Goal: Information Seeking & Learning: Learn about a topic

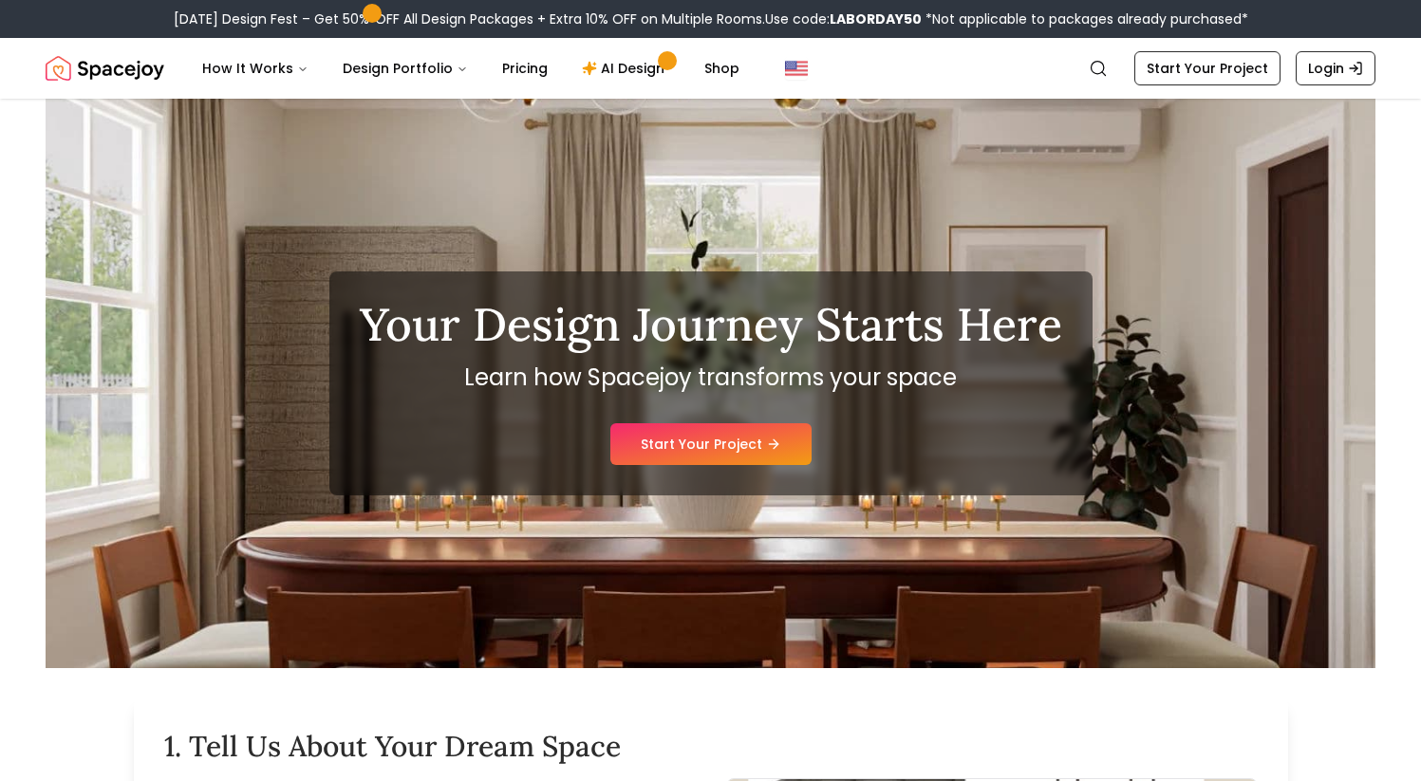
click at [140, 73] on img "Spacejoy" at bounding box center [105, 68] width 119 height 38
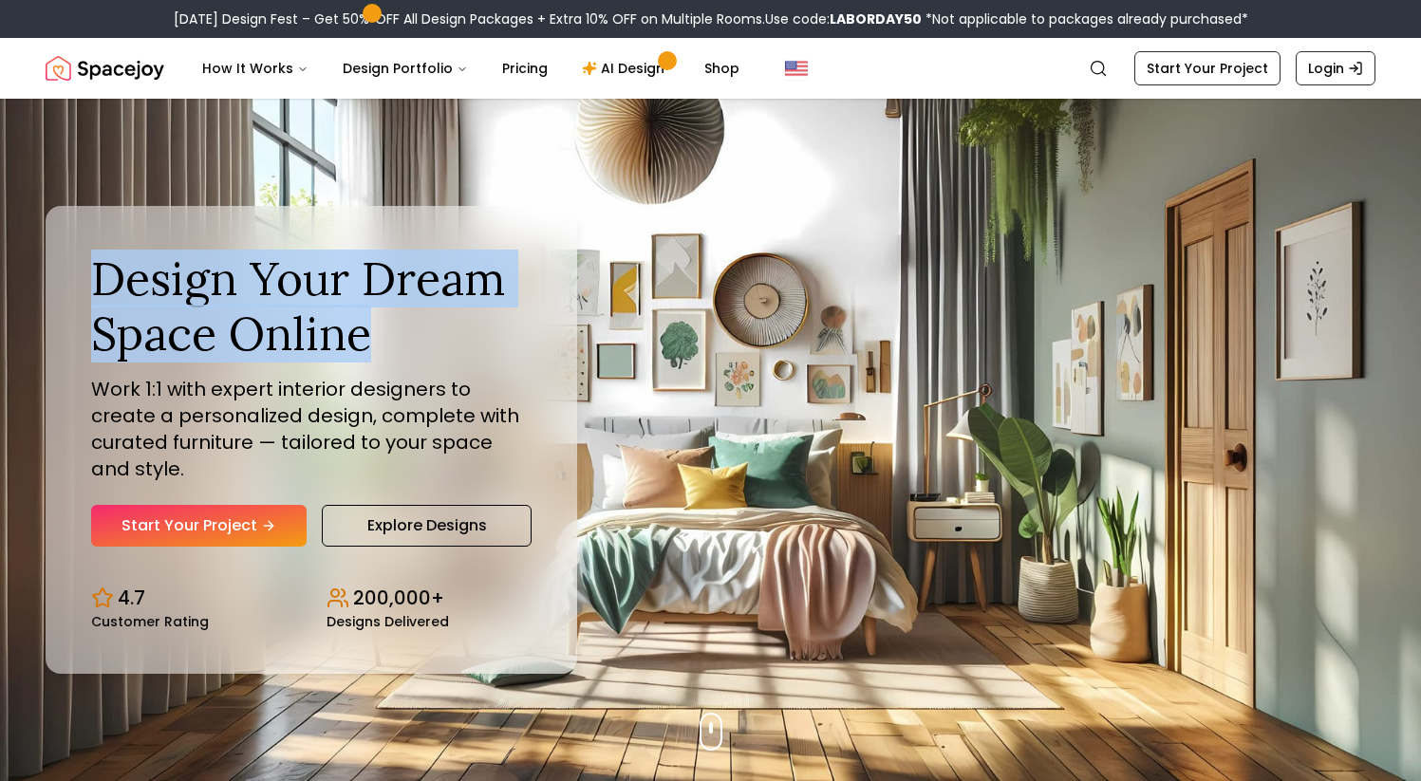
drag, startPoint x: 367, startPoint y: 345, endPoint x: 98, endPoint y: 298, distance: 273.6
click at [98, 298] on h1 "Design Your Dream Space Online" at bounding box center [311, 305] width 440 height 109
copy h1 "Design Your Dream Space Online"
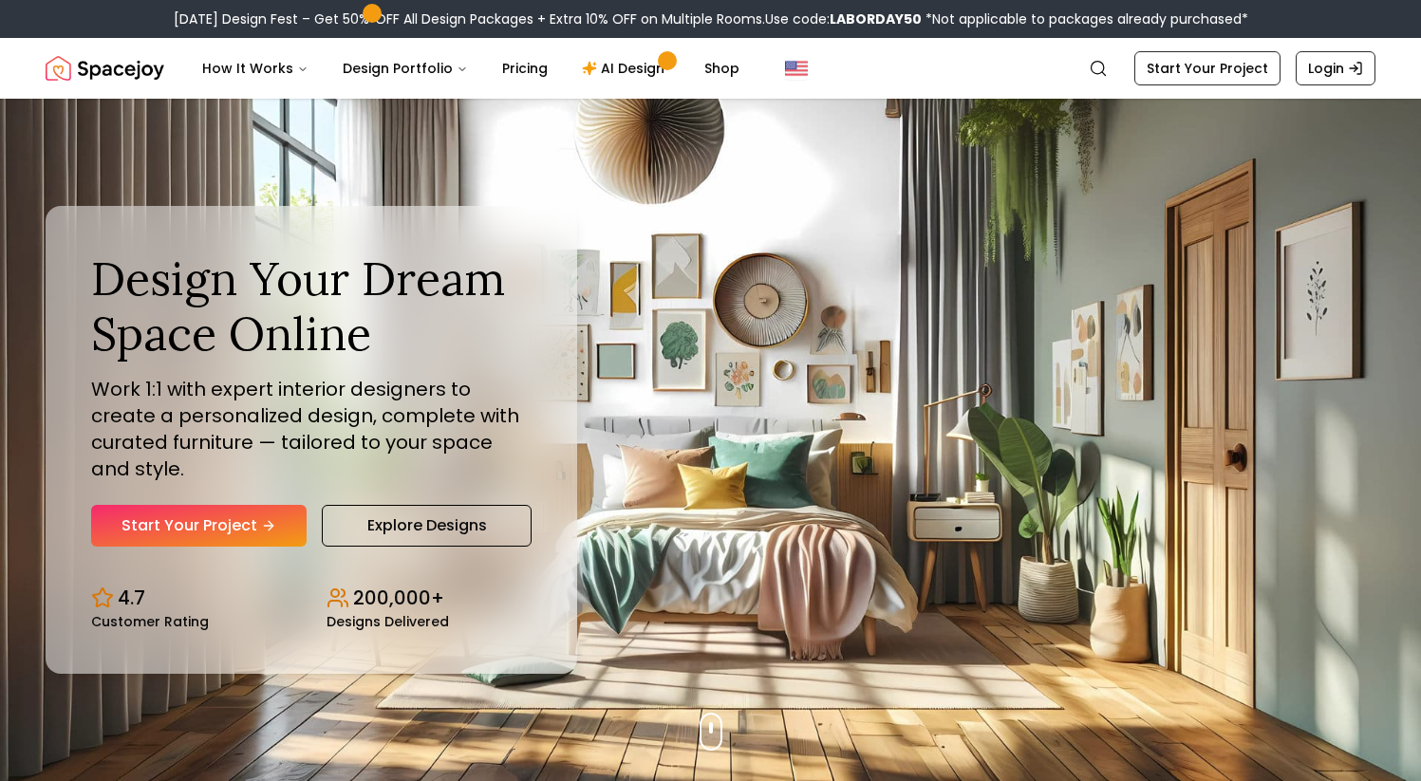
click at [115, 361] on h1 "Design Your Dream Space Online" at bounding box center [311, 305] width 440 height 109
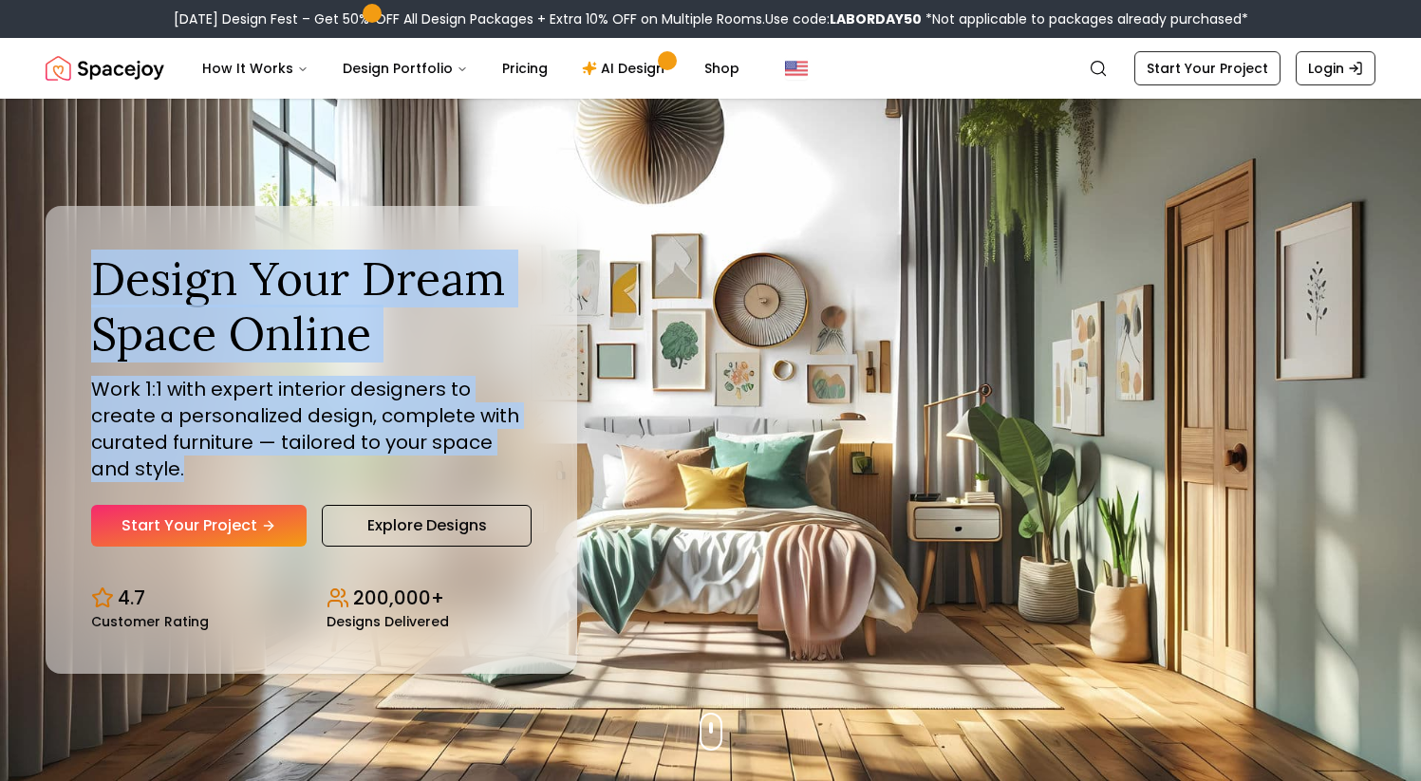
drag, startPoint x: 94, startPoint y: 293, endPoint x: 510, endPoint y: 450, distance: 444.1
click at [510, 450] on div "Design Your Dream Space Online Work 1:1 with expert interior designers to creat…" at bounding box center [311, 398] width 440 height 295
copy div "Design Your Dream Space Online Work 1:1 with expert interior designers to creat…"
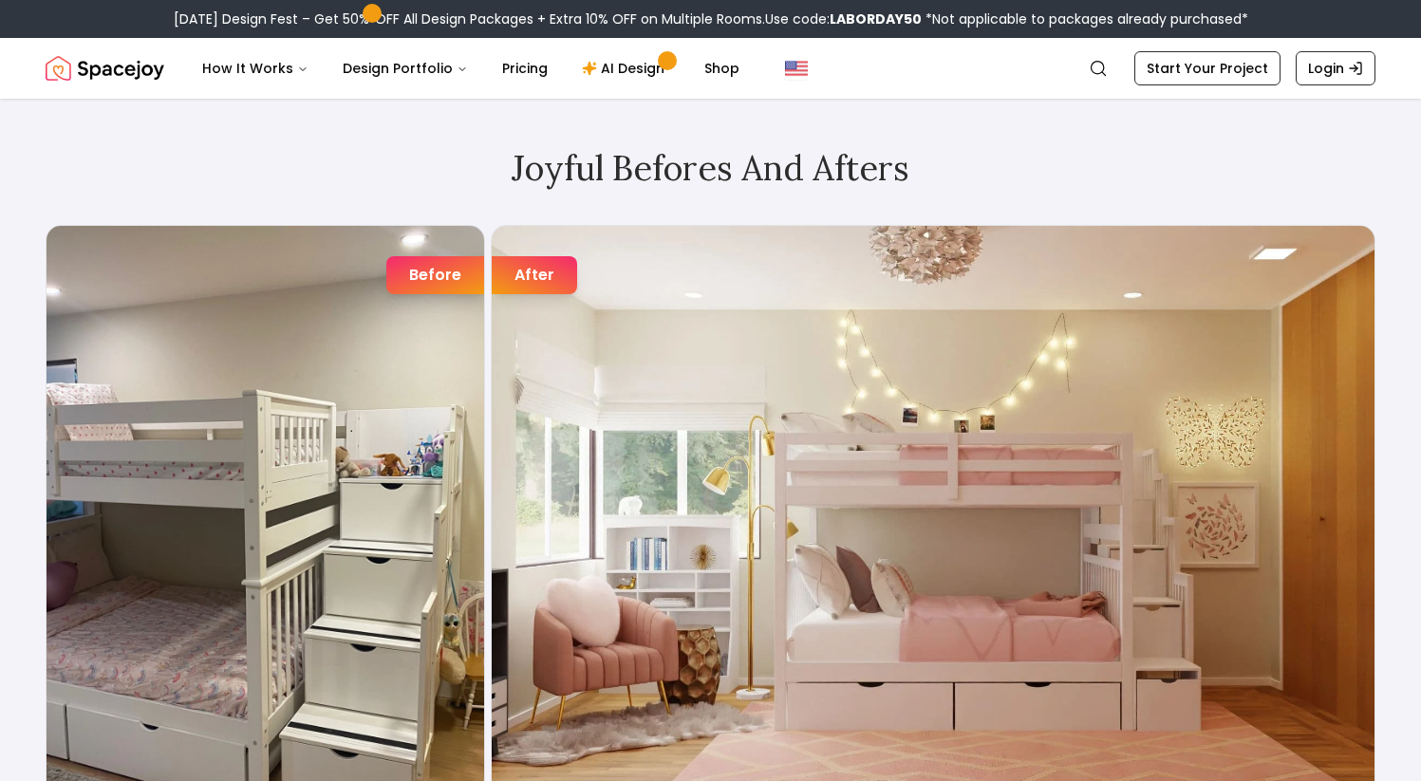
scroll to position [2937, 0]
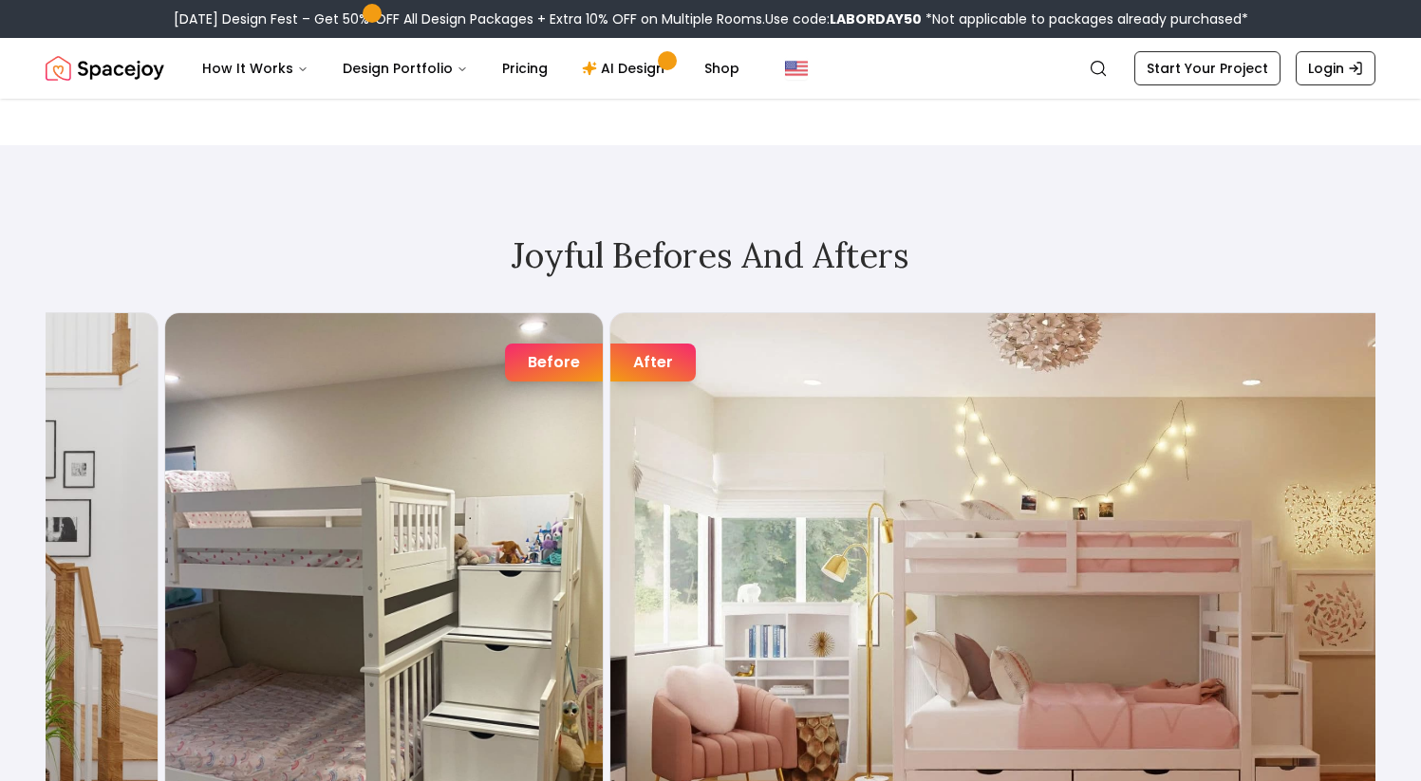
click at [651, 357] on div "After" at bounding box center [652, 363] width 85 height 38
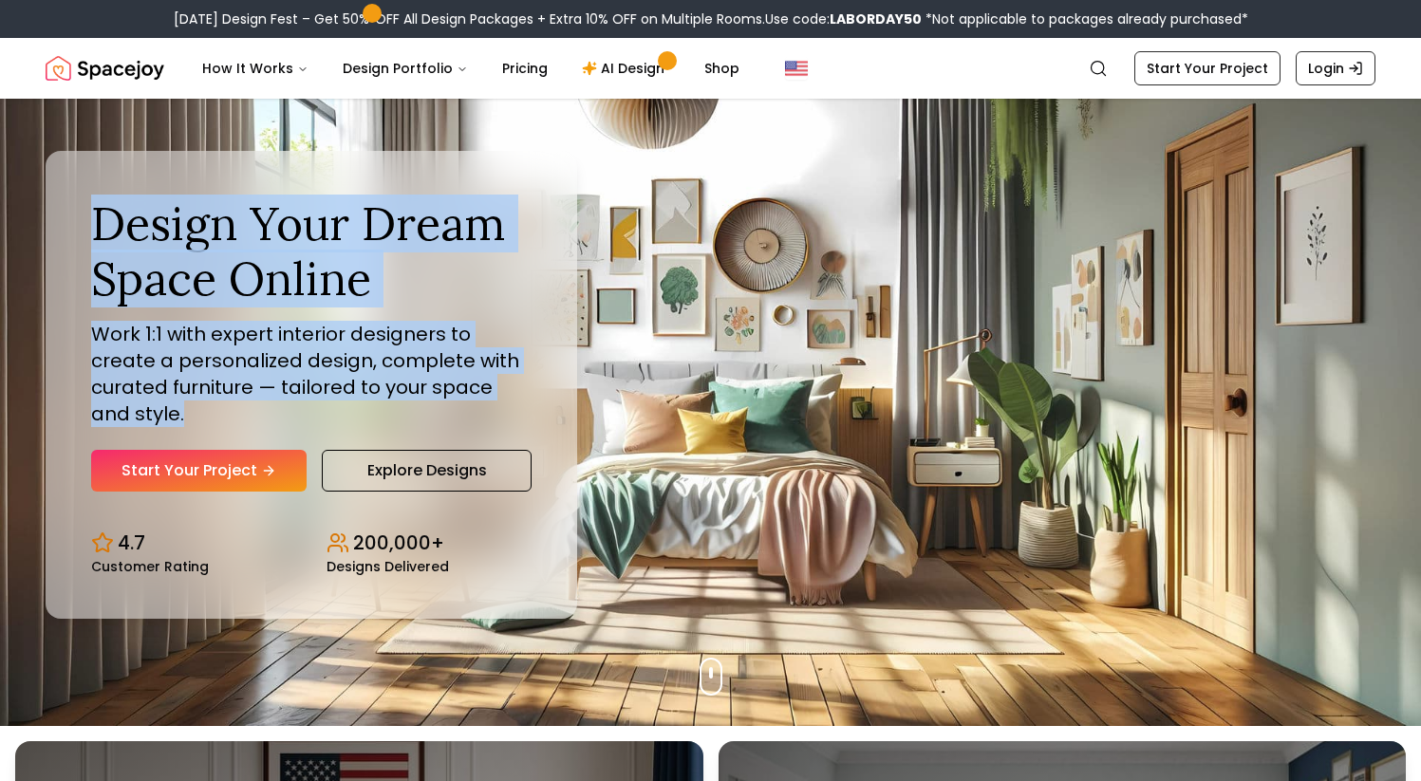
scroll to position [0, 0]
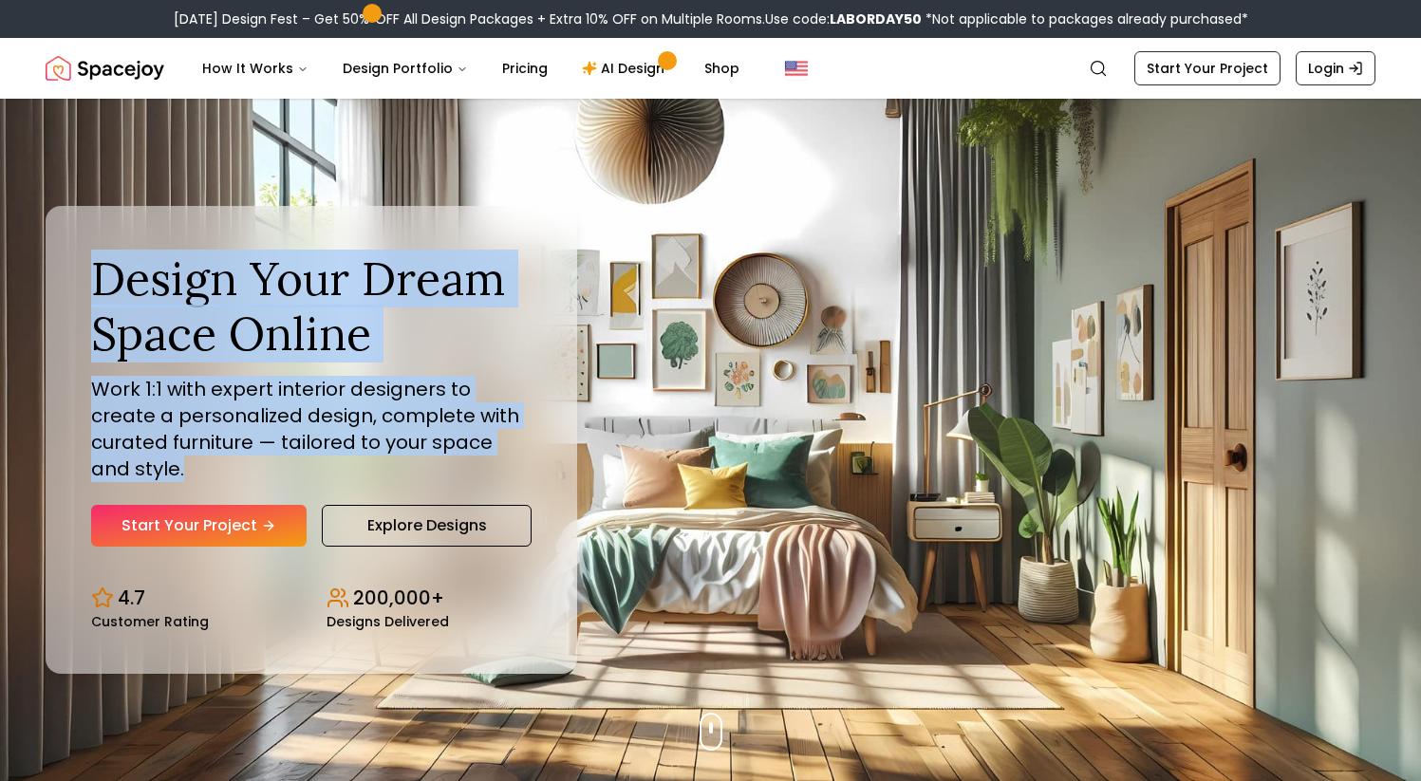
copy div "Design Your Dream Space Online Work 1:1 with expert interior designers to creat…"
